Goal: Communication & Community: Answer question/provide support

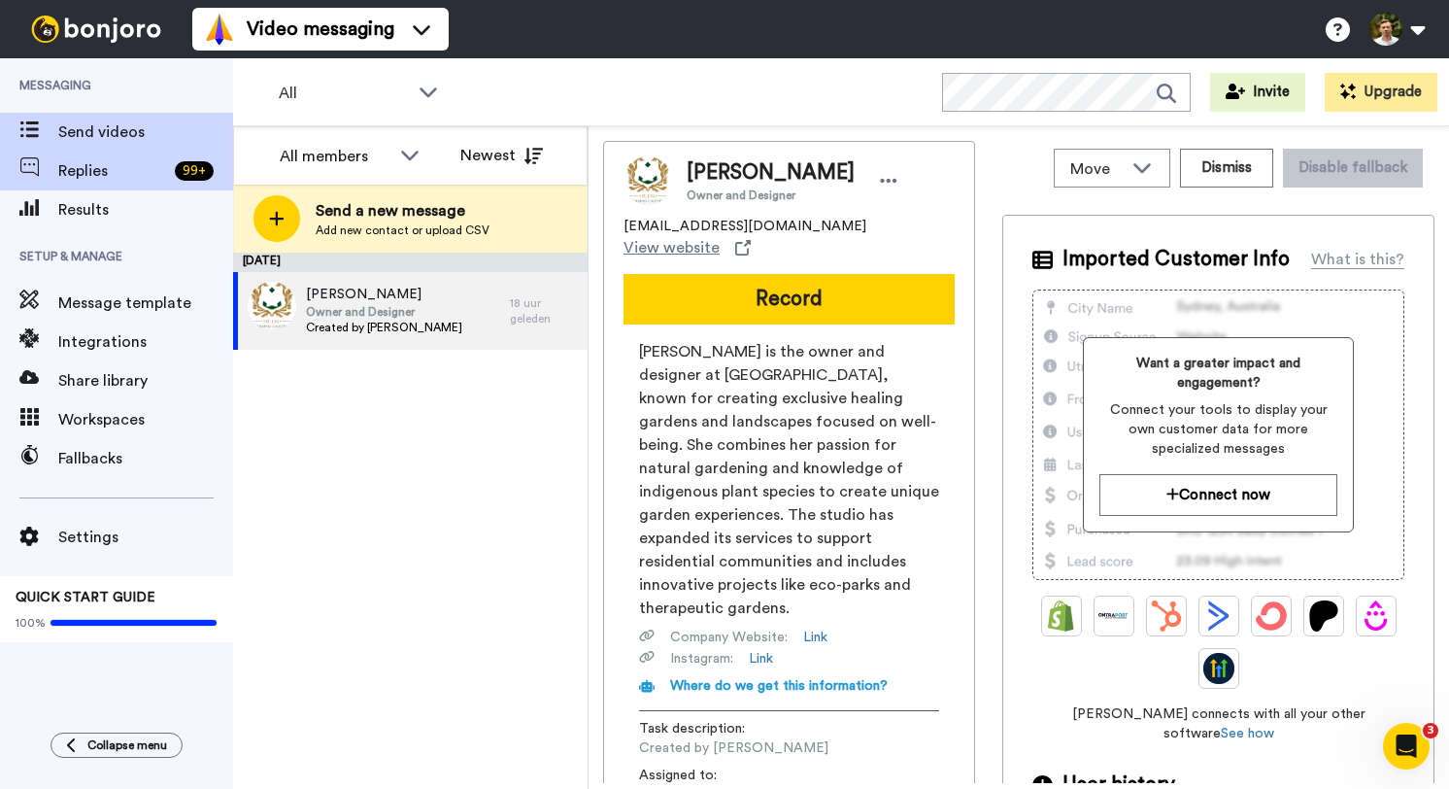
click at [159, 184] on div "Replies 99 +" at bounding box center [116, 171] width 233 height 39
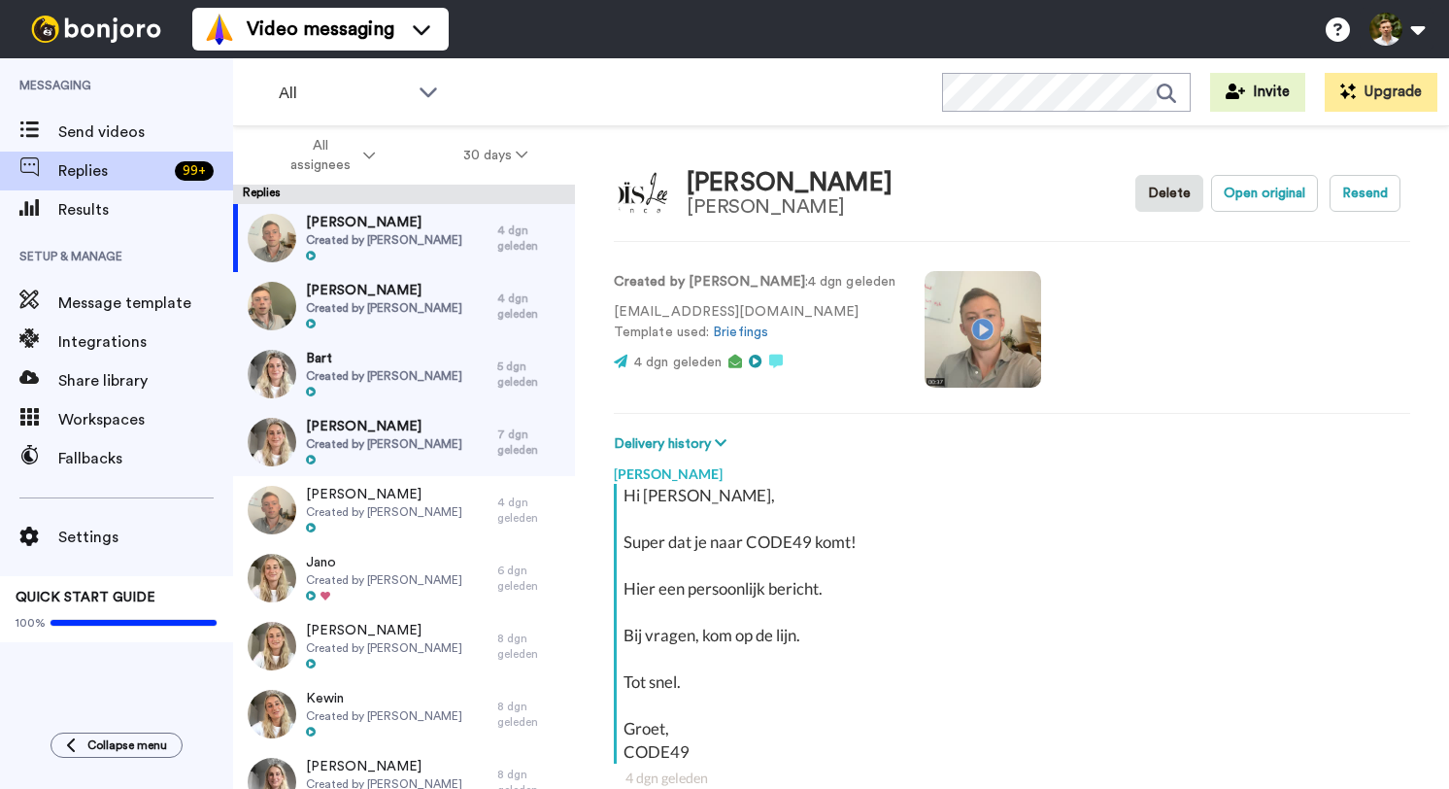
scroll to position [68, 0]
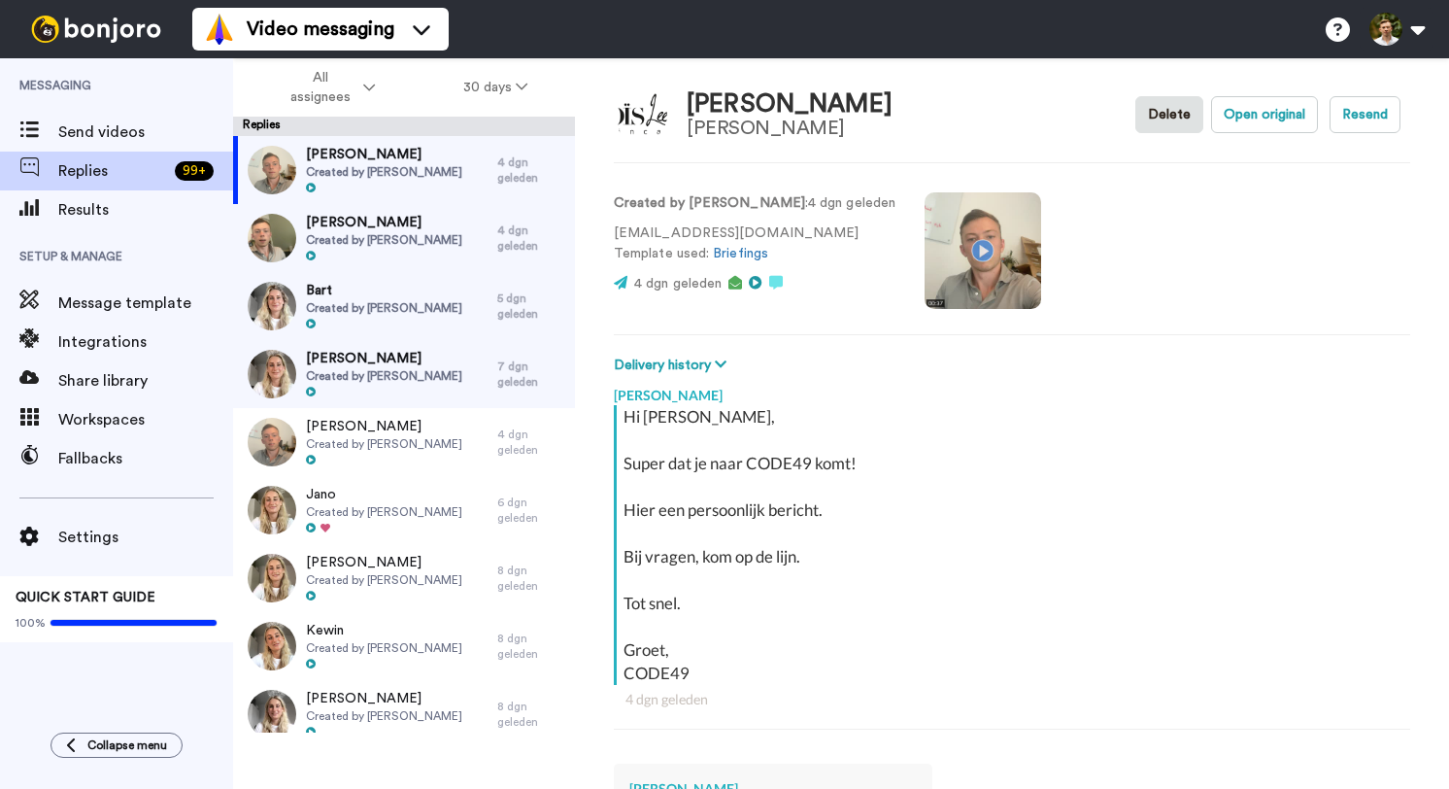
click at [345, 250] on div at bounding box center [384, 257] width 156 height 14
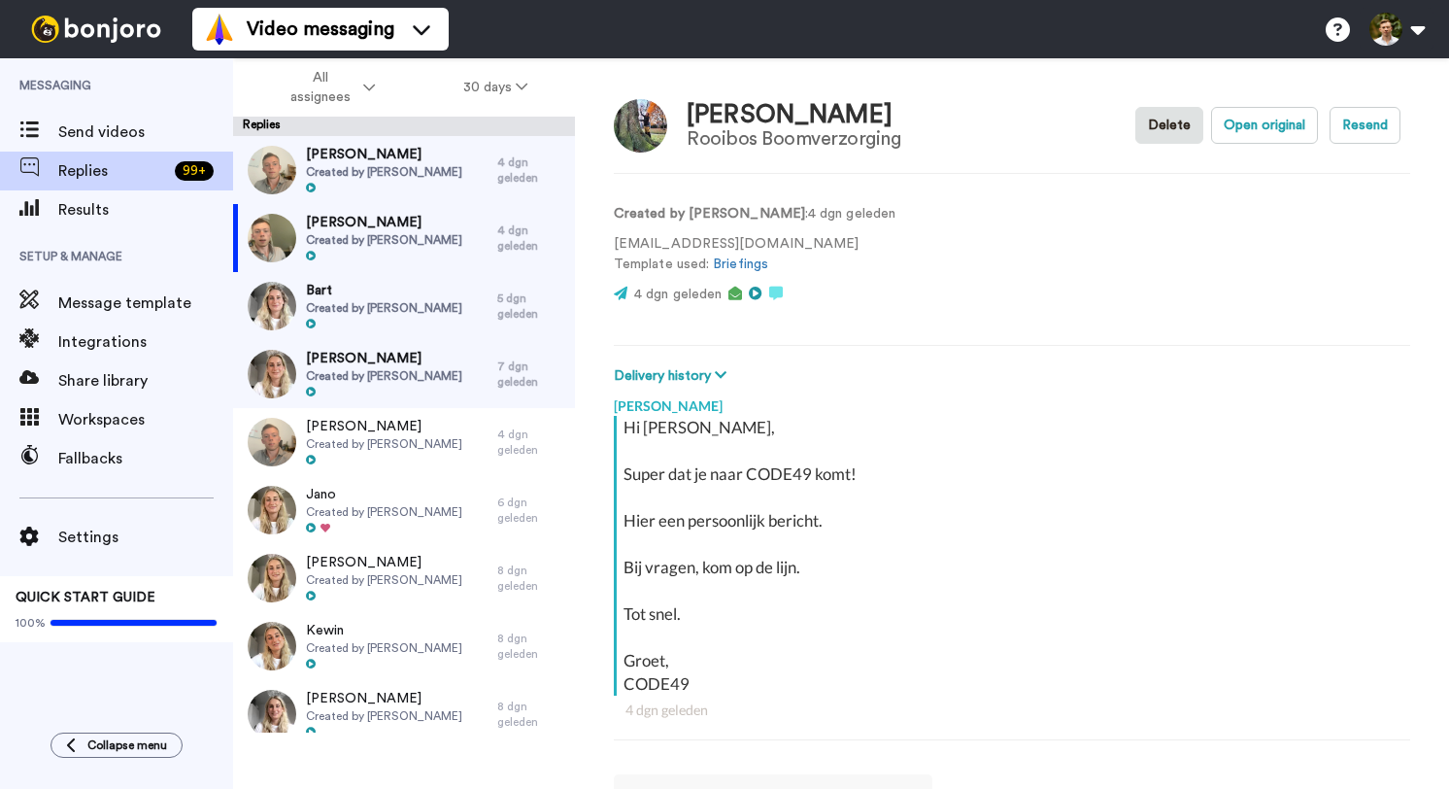
scroll to position [451, 0]
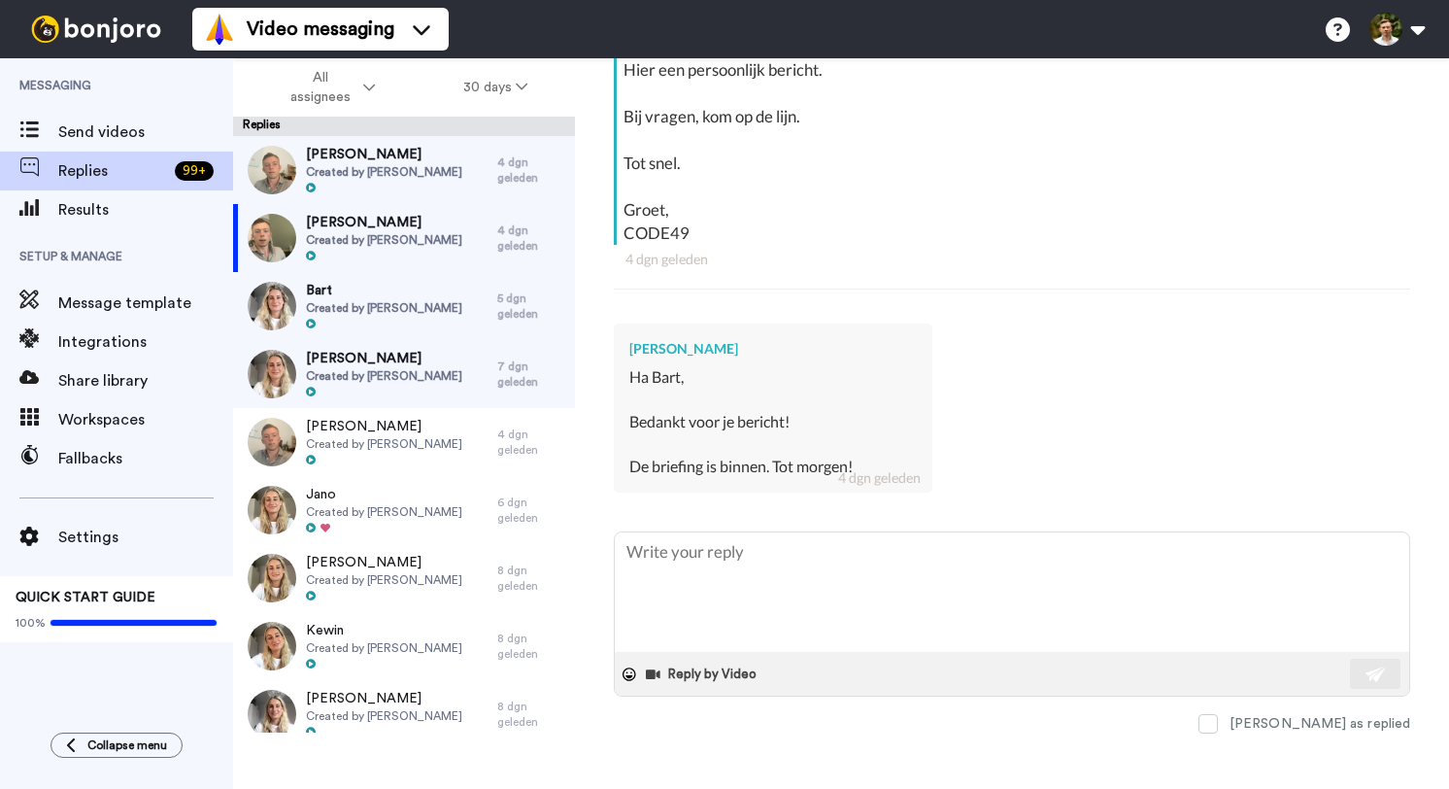
click at [366, 290] on span "Bart" at bounding box center [384, 290] width 156 height 19
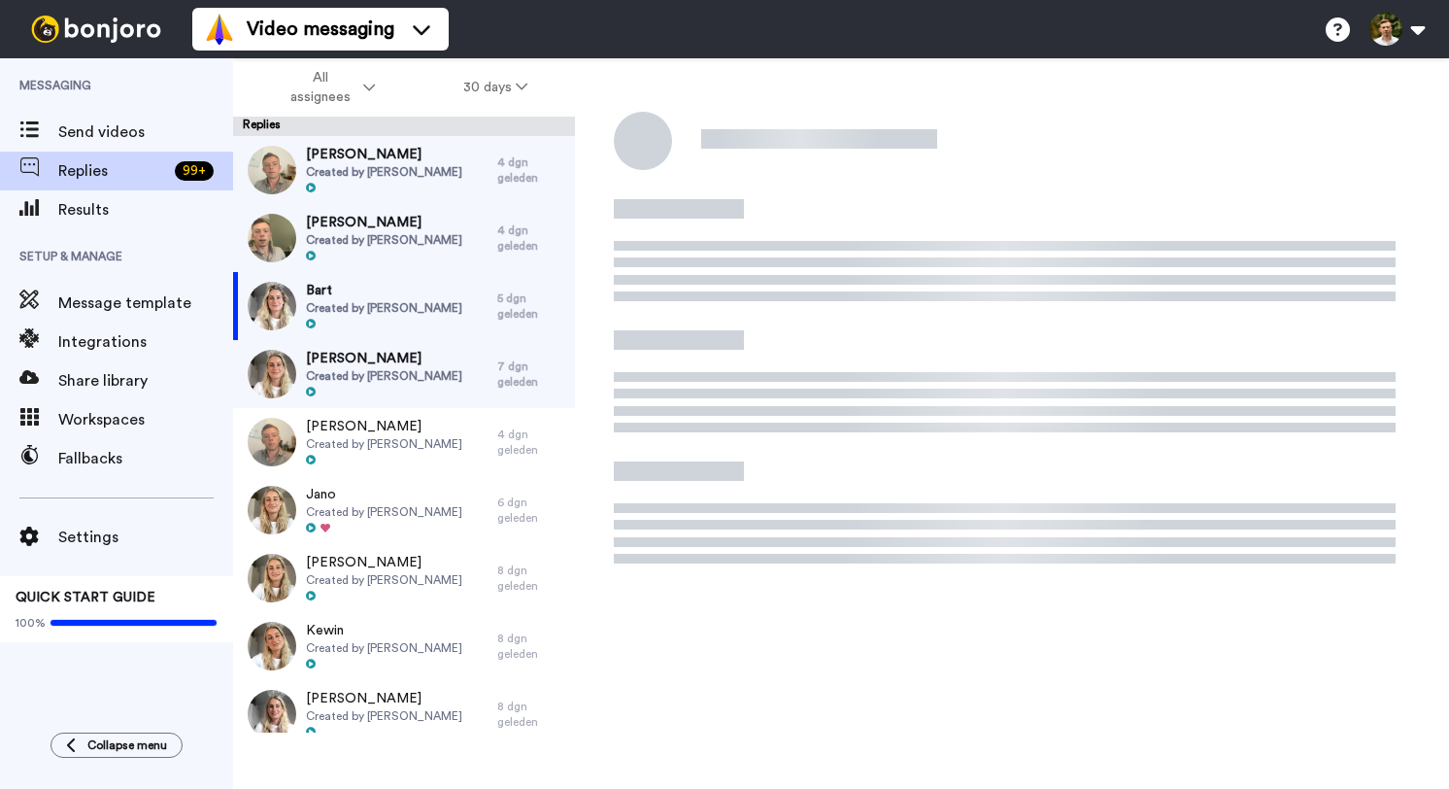
type textarea "x"
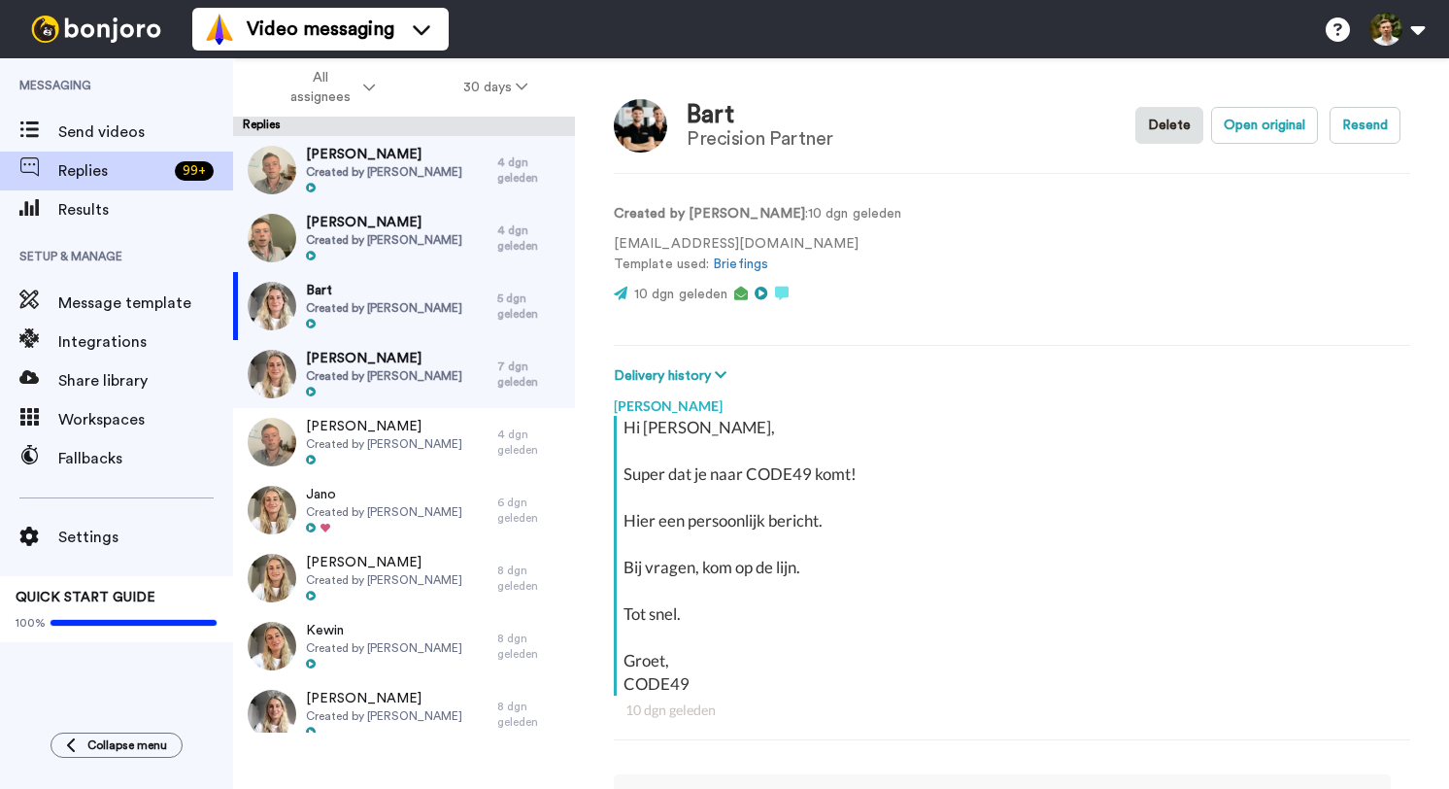
scroll to position [765, 0]
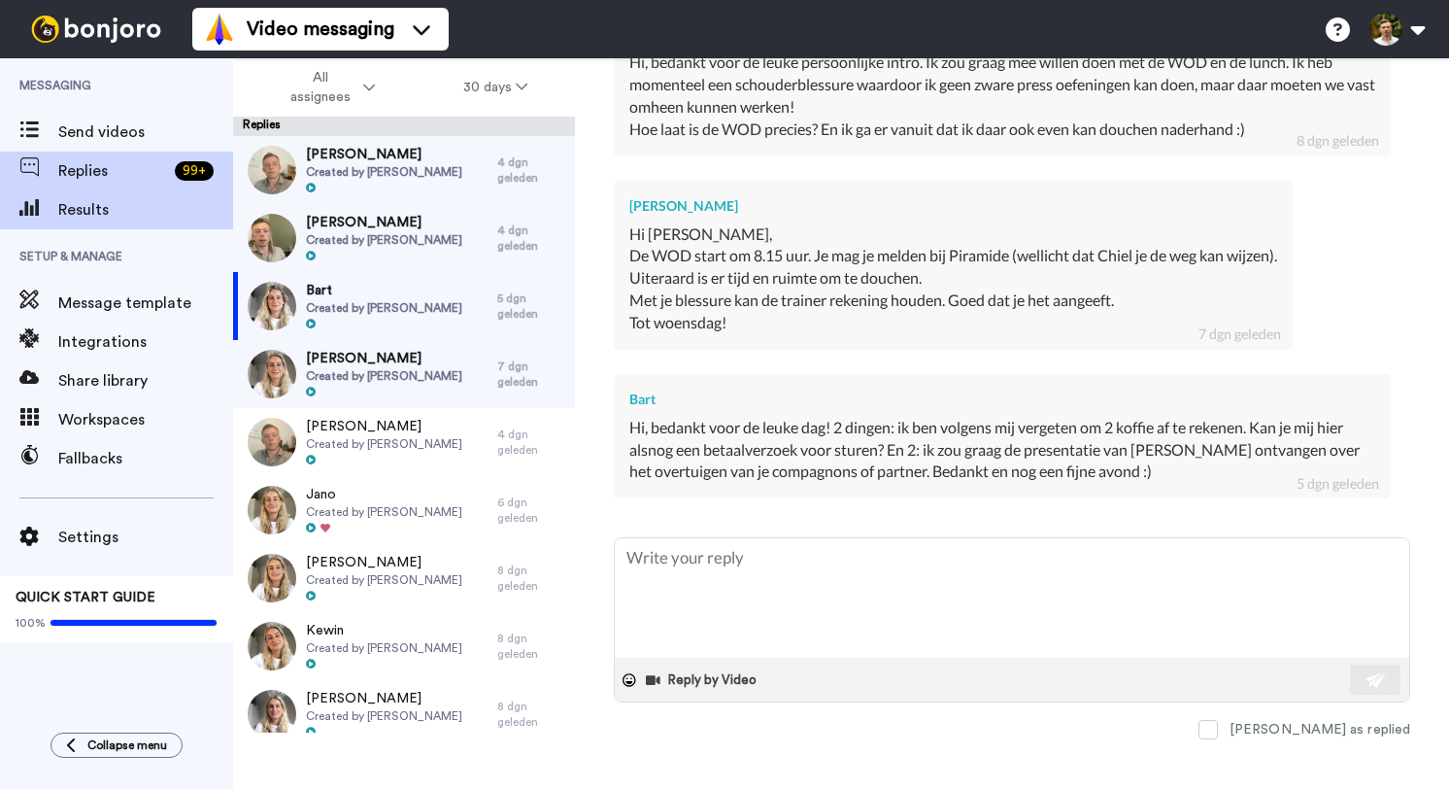
click at [151, 206] on span "Results" at bounding box center [145, 209] width 175 height 23
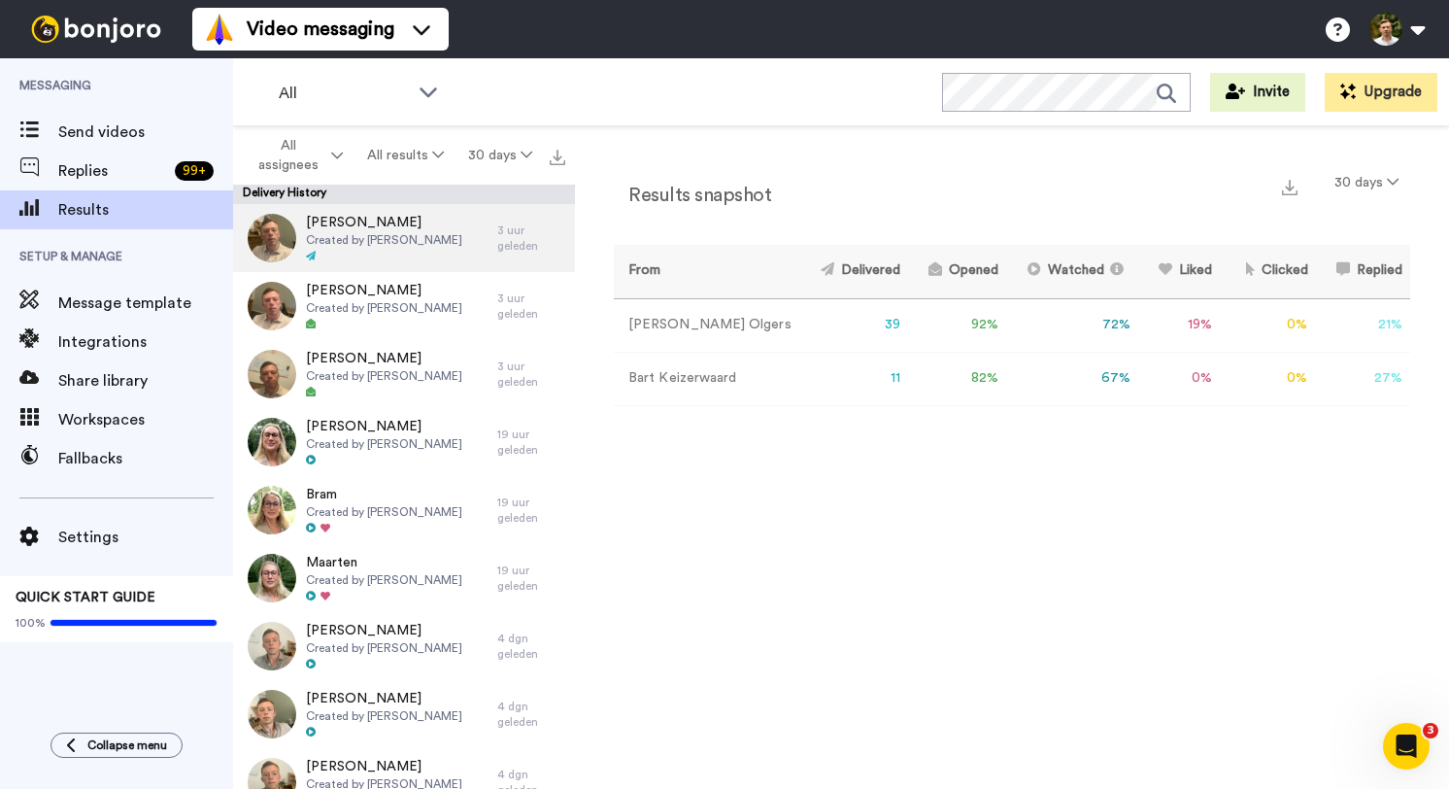
click at [391, 229] on span "Joel" at bounding box center [384, 222] width 156 height 19
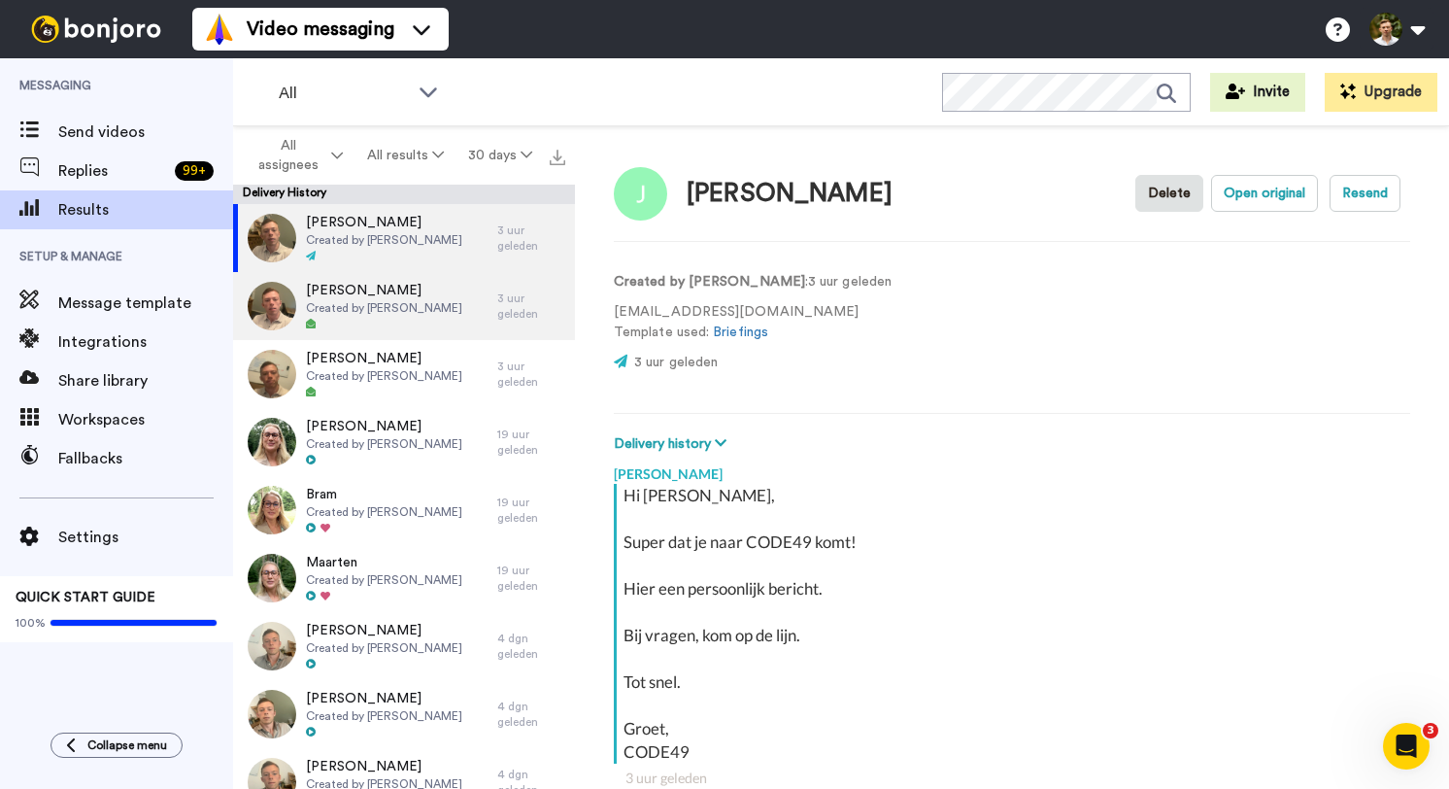
scroll to position [310, 0]
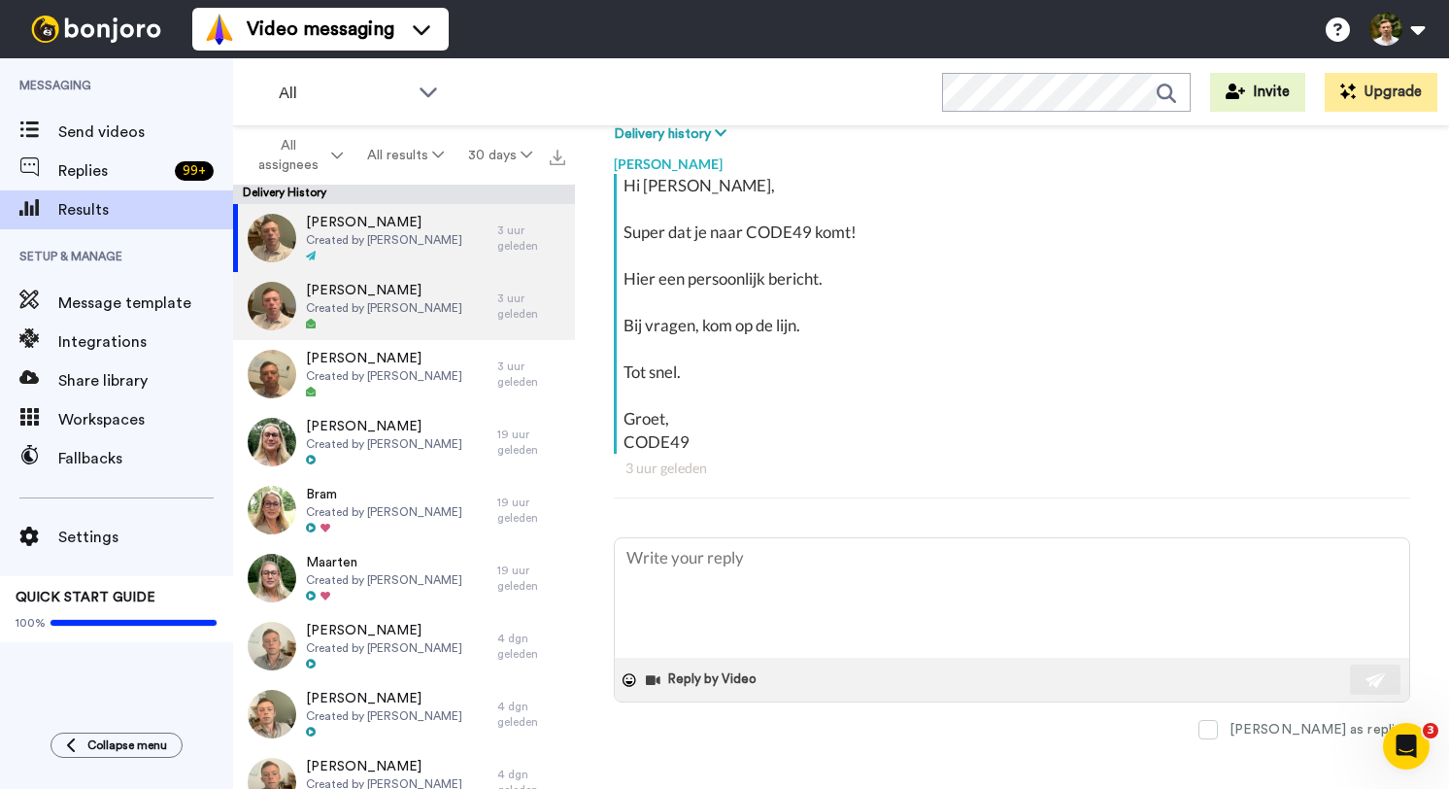
click at [405, 309] on span "Created by Bart Keizerwaard" at bounding box center [384, 308] width 156 height 16
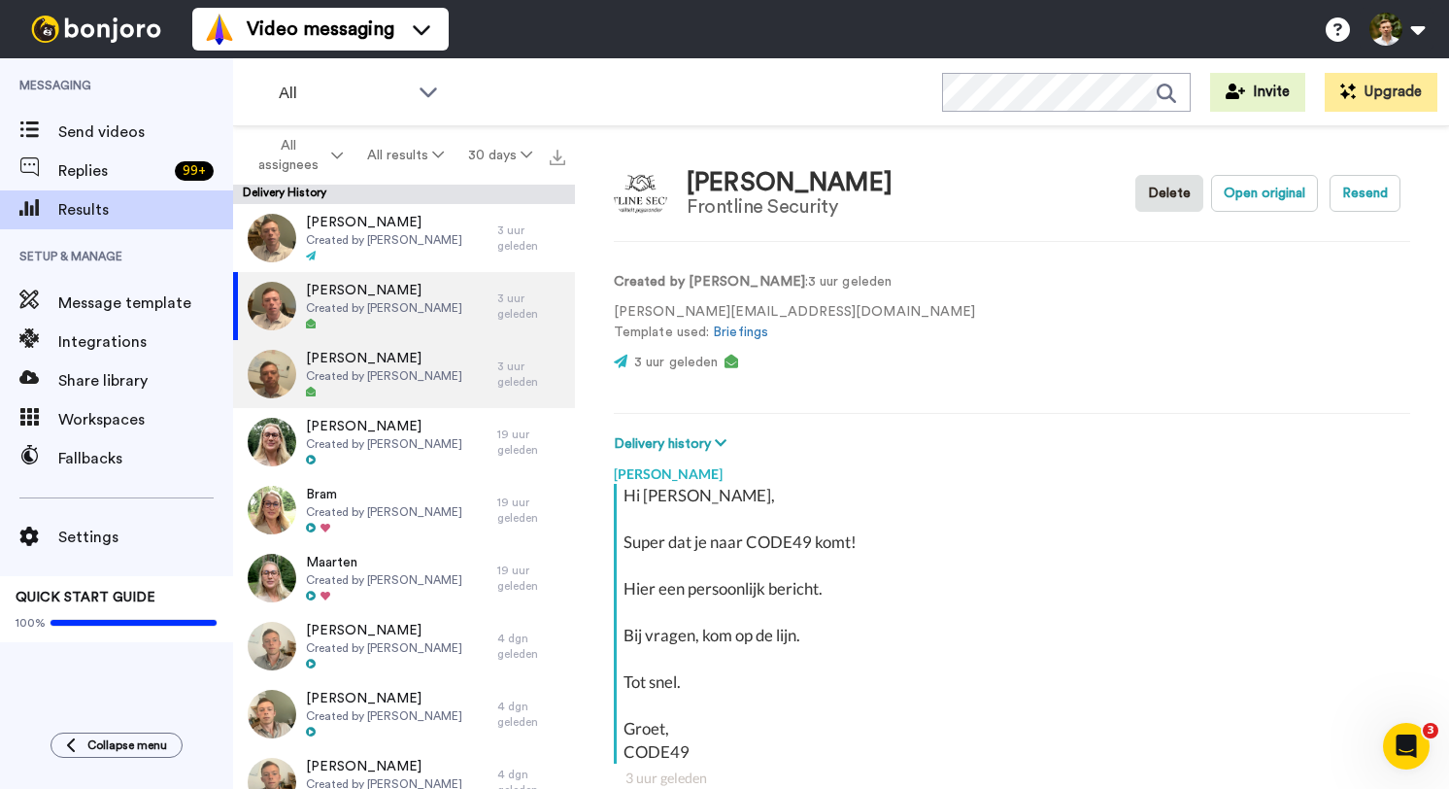
scroll to position [310, 0]
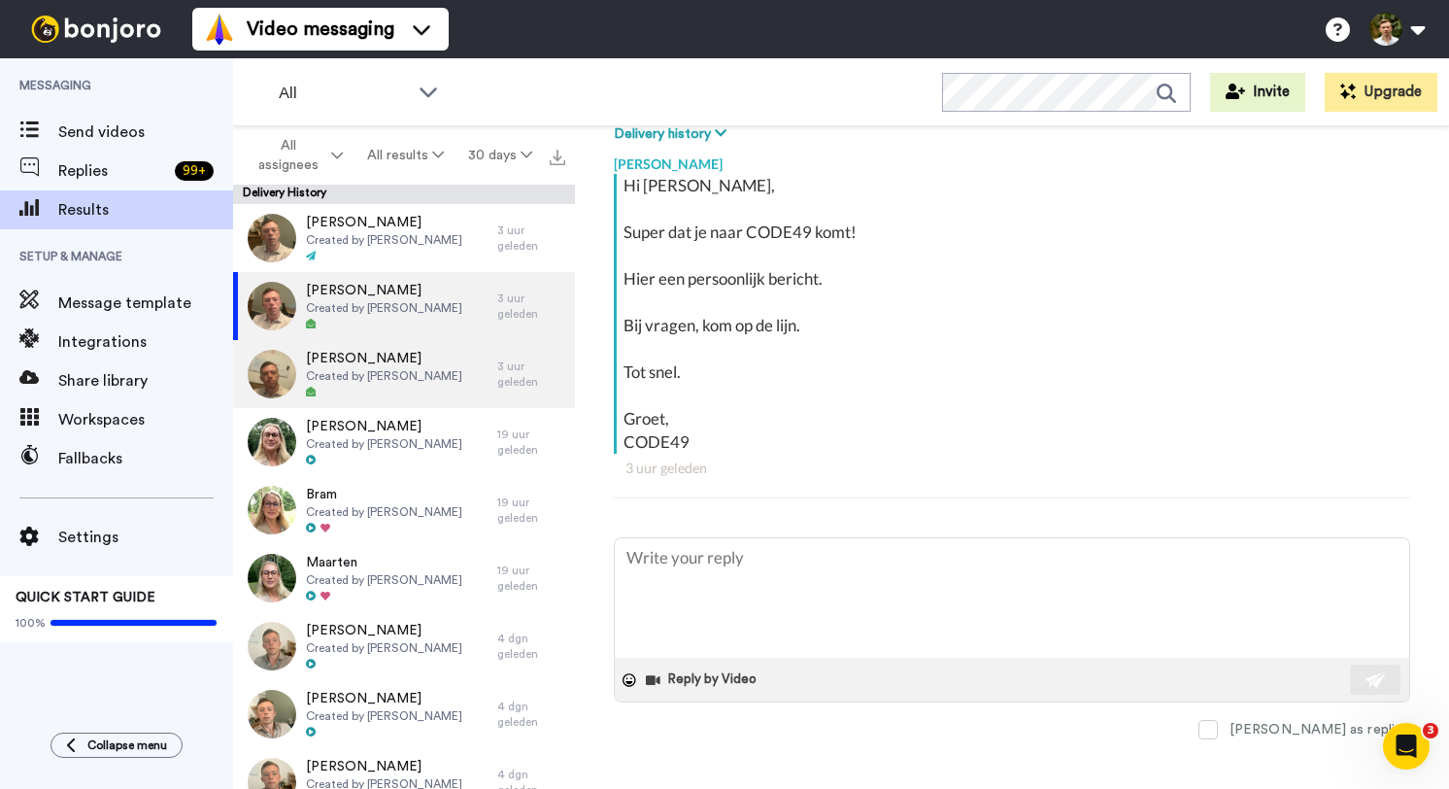
click at [423, 362] on span "René" at bounding box center [384, 358] width 156 height 19
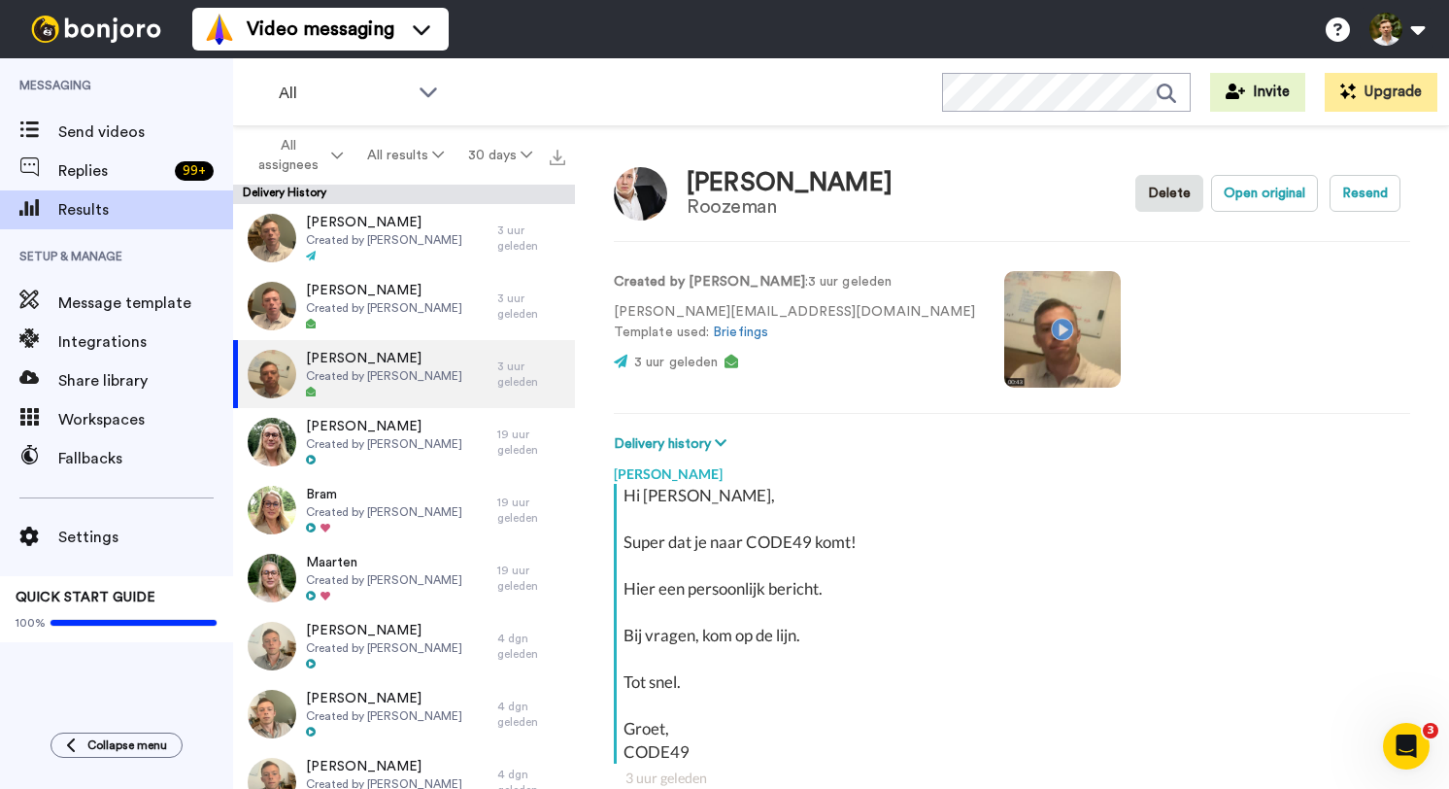
click at [641, 195] on img at bounding box center [640, 193] width 53 height 53
type textarea "x"
